Goal: Information Seeking & Learning: Find specific fact

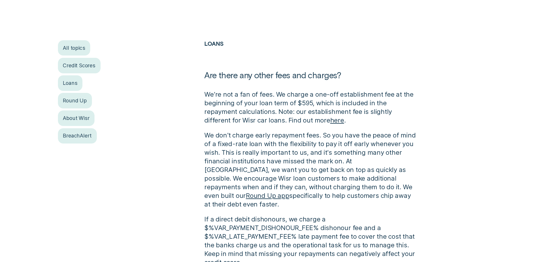
scroll to position [144, 0]
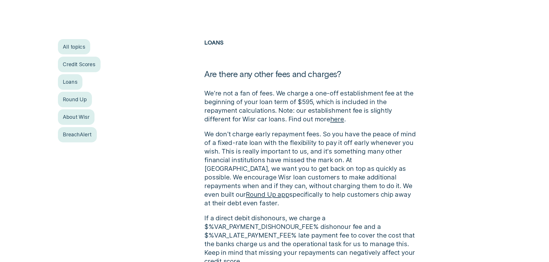
drag, startPoint x: 266, startPoint y: 90, endPoint x: 403, endPoint y: 195, distance: 171.7
click at [403, 195] on div "We’re not a fan of fees. We charge a one-off establishment fee at the beginning…" at bounding box center [310, 177] width 213 height 177
click at [403, 195] on p "We don't charge early repayment fees. So you have the peace of mind of a fixed-…" at bounding box center [310, 169] width 213 height 78
drag, startPoint x: 400, startPoint y: 194, endPoint x: 406, endPoint y: 194, distance: 6.3
click at [402, 194] on p "We don't charge early repayment fees. So you have the peace of mind of a fixed-…" at bounding box center [310, 169] width 213 height 78
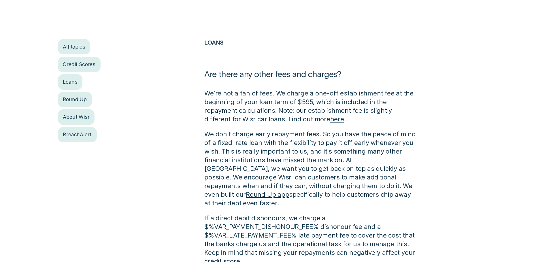
click at [406, 194] on p "We don't charge early repayment fees. So you have the peace of mind of a fixed-…" at bounding box center [310, 169] width 213 height 78
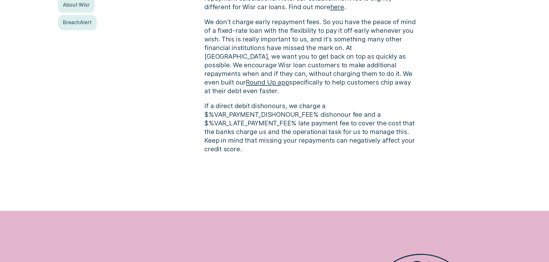
scroll to position [259, 0]
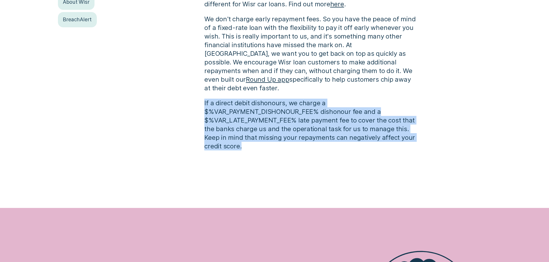
drag, startPoint x: 205, startPoint y: 96, endPoint x: 352, endPoint y: 141, distance: 154.0
click at [352, 141] on div "Loans Are there any other fees and charges? We’re not a fan of fees. We charge …" at bounding box center [311, 37] width 220 height 227
click at [352, 141] on p "If a direct debit dishonours, we charge a $%VAR_PAYMENT_DISHONOUR_FEE% dishonou…" at bounding box center [310, 125] width 213 height 52
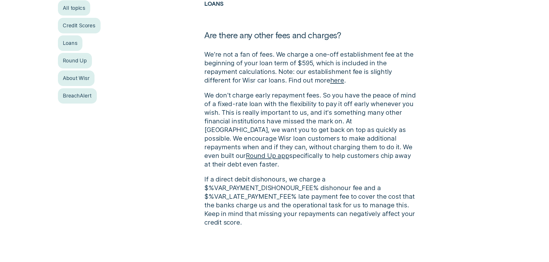
scroll to position [173, 0]
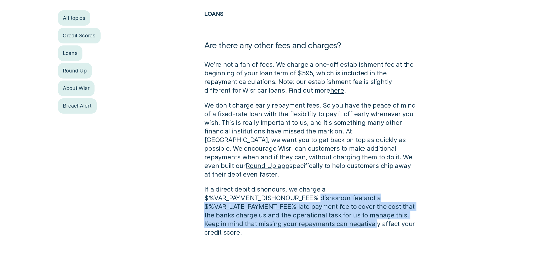
drag, startPoint x: 319, startPoint y: 188, endPoint x: 373, endPoint y: 216, distance: 60.9
click at [373, 216] on p "If a direct debit dishonours, we charge a $%VAR_PAYMENT_DISHONOUR_FEE% dishonou…" at bounding box center [310, 211] width 213 height 52
click at [374, 216] on p "If a direct debit dishonours, we charge a $%VAR_PAYMENT_DISHONOUR_FEE% dishonou…" at bounding box center [310, 211] width 213 height 52
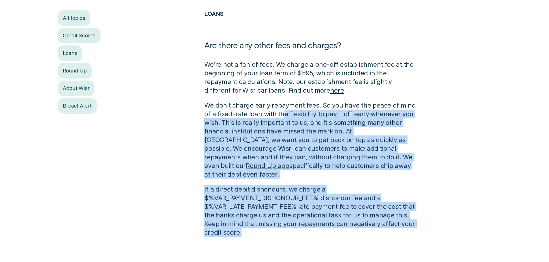
drag, startPoint x: 392, startPoint y: 224, endPoint x: 281, endPoint y: 104, distance: 163.5
click at [281, 105] on div "We’re not a fan of fees. We charge a one-off establishment fee at the beginning…" at bounding box center [310, 148] width 213 height 177
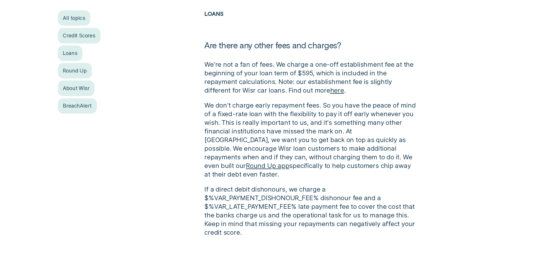
click at [274, 86] on p "We’re not a fan of fees. We charge a one-off establishment fee at the beginning…" at bounding box center [310, 77] width 213 height 35
